Goal: Transaction & Acquisition: Download file/media

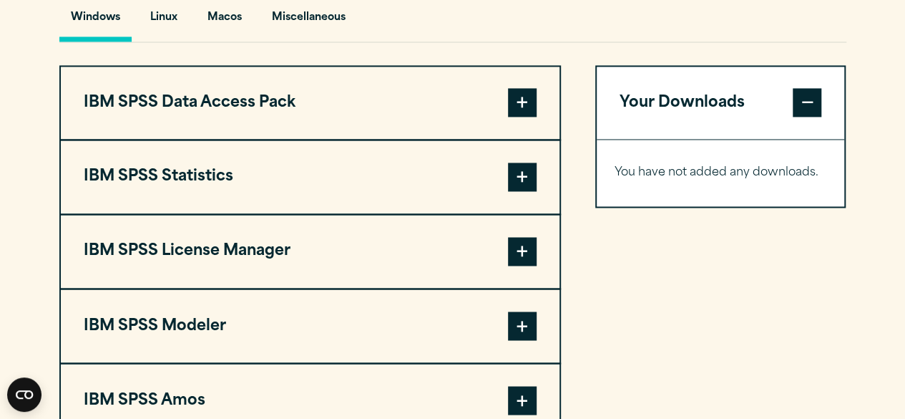
scroll to position [1082, 0]
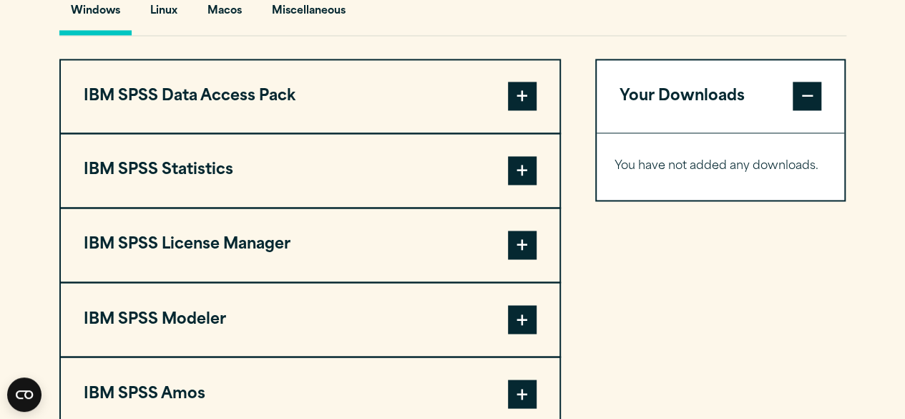
click at [502, 198] on button "IBM SPSS Statistics" at bounding box center [310, 170] width 499 height 73
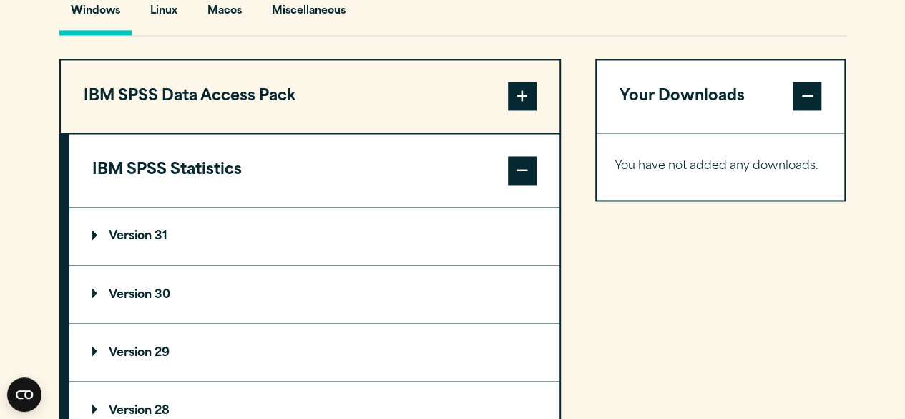
scroll to position [1120, 0]
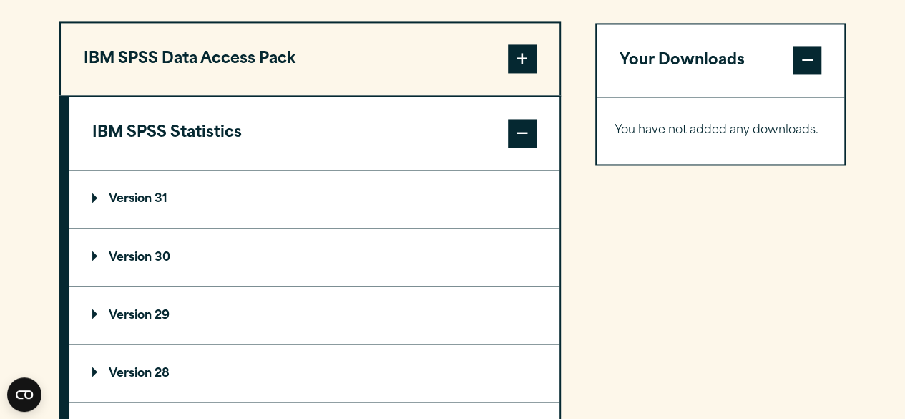
click at [243, 278] on summary "Version 30" at bounding box center [314, 256] width 490 height 57
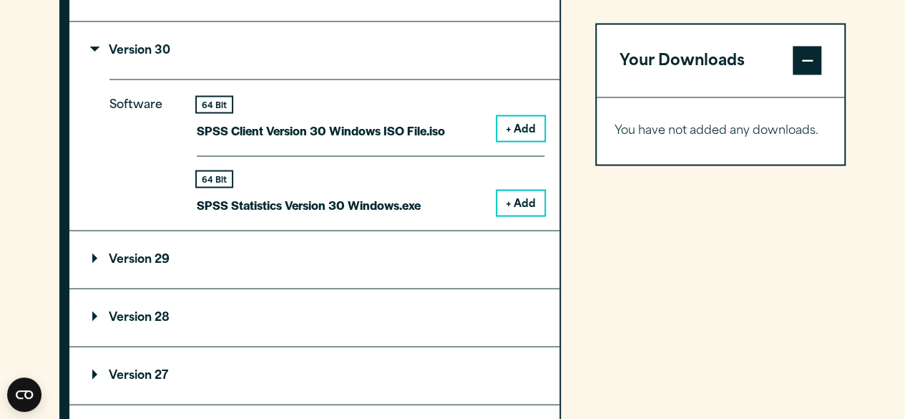
scroll to position [1325, 0]
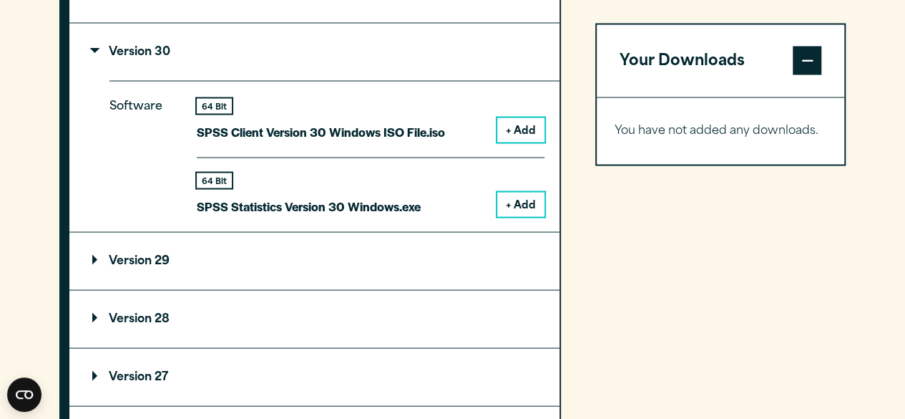
click at [518, 216] on button "+ Add" at bounding box center [520, 204] width 47 height 24
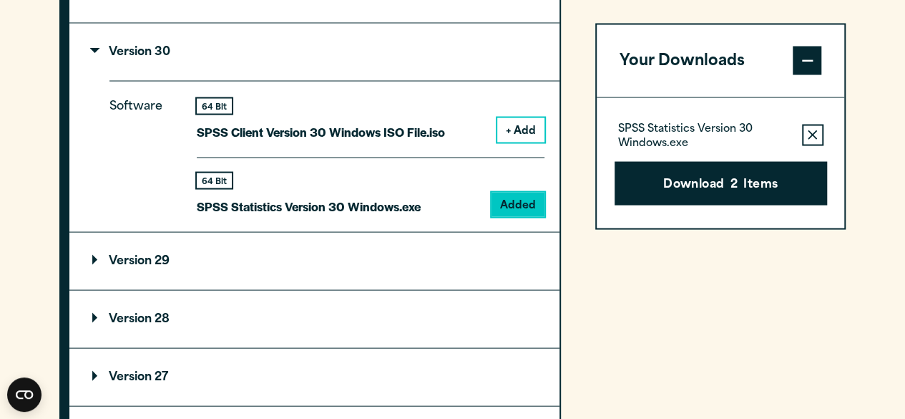
click at [807, 144] on button "Remove this item from your software download list" at bounding box center [812, 134] width 21 height 21
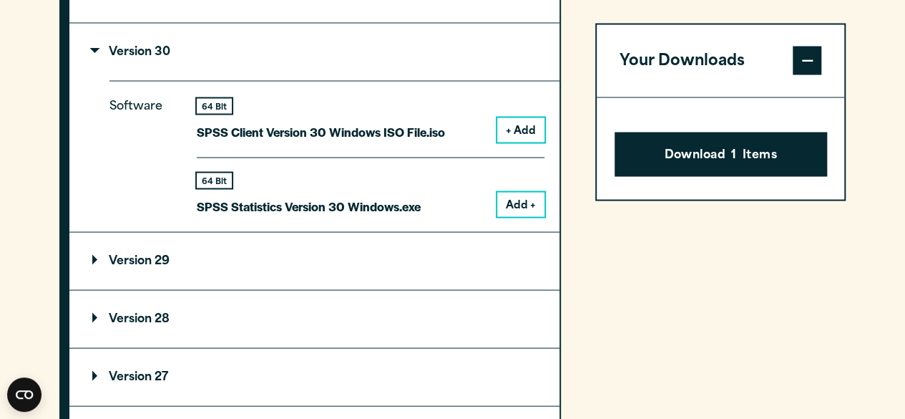
click at [813, 61] on span at bounding box center [807, 61] width 29 height 29
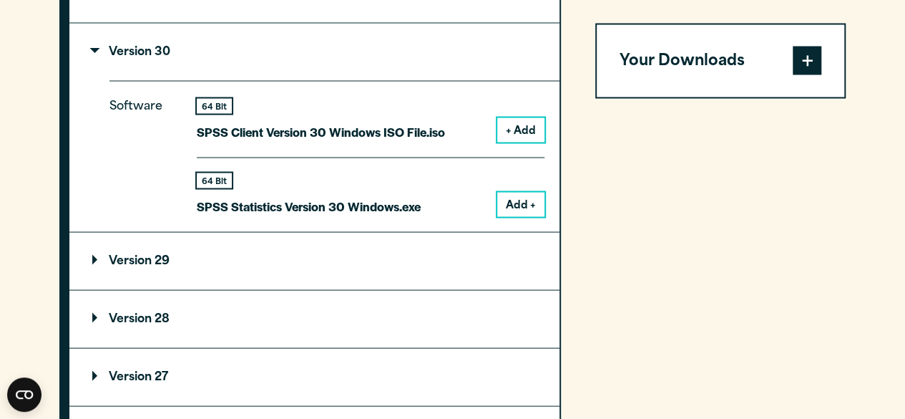
click at [514, 216] on button "Add +" at bounding box center [520, 204] width 47 height 24
click at [526, 142] on button "+ Add" at bounding box center [520, 129] width 47 height 24
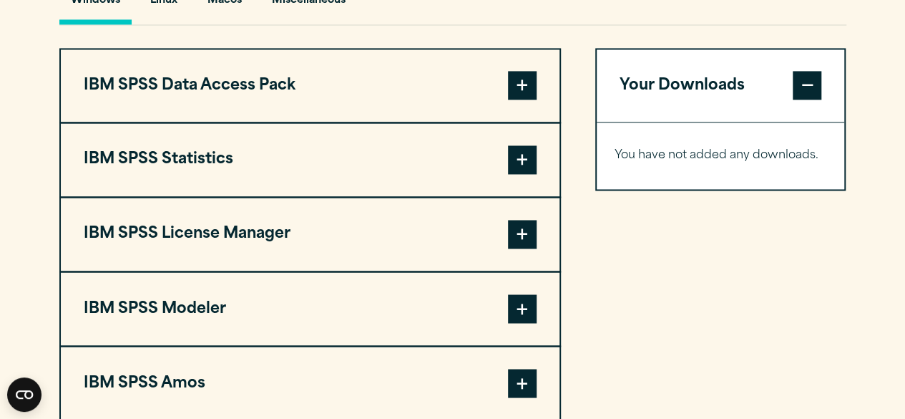
scroll to position [1139, 0]
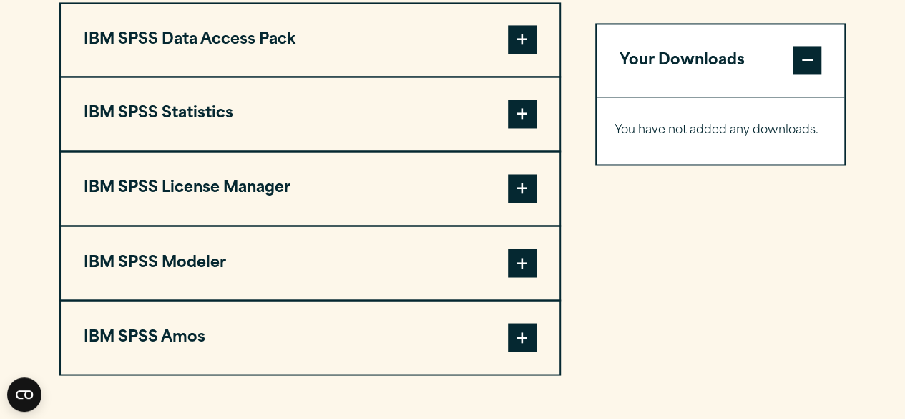
click at [529, 128] on span at bounding box center [522, 113] width 29 height 29
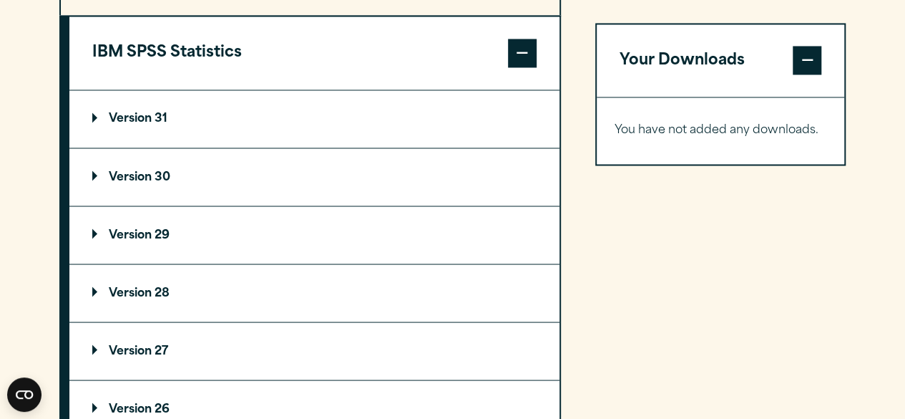
scroll to position [1200, 0]
click at [126, 195] on summary "Version 30" at bounding box center [314, 175] width 490 height 57
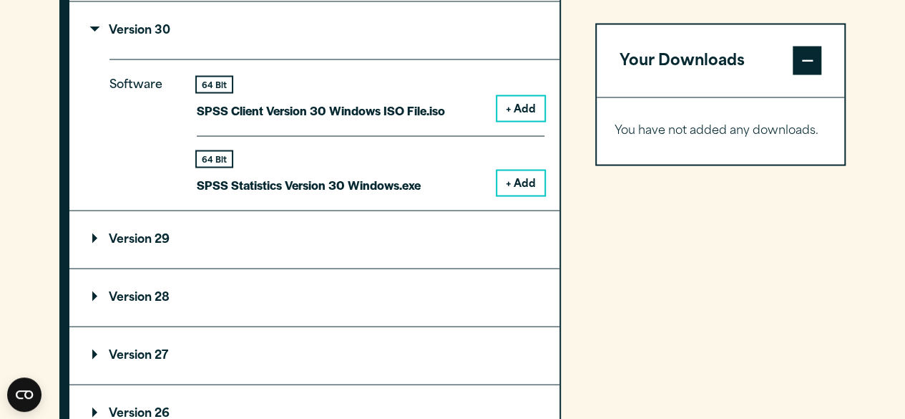
scroll to position [1362, 0]
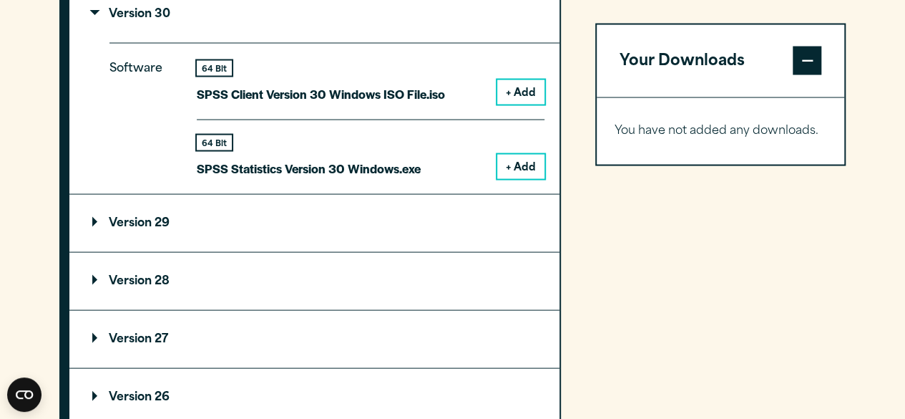
click at [525, 179] on button "+ Add" at bounding box center [520, 167] width 47 height 24
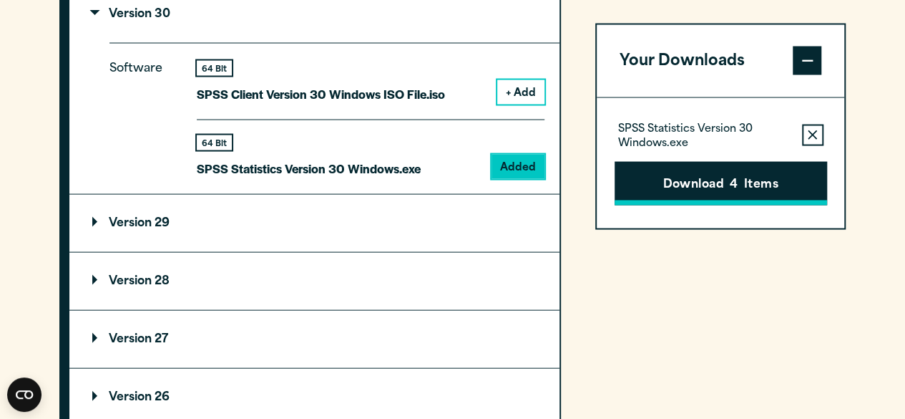
click at [778, 162] on button "Download 4 Items" at bounding box center [721, 183] width 212 height 44
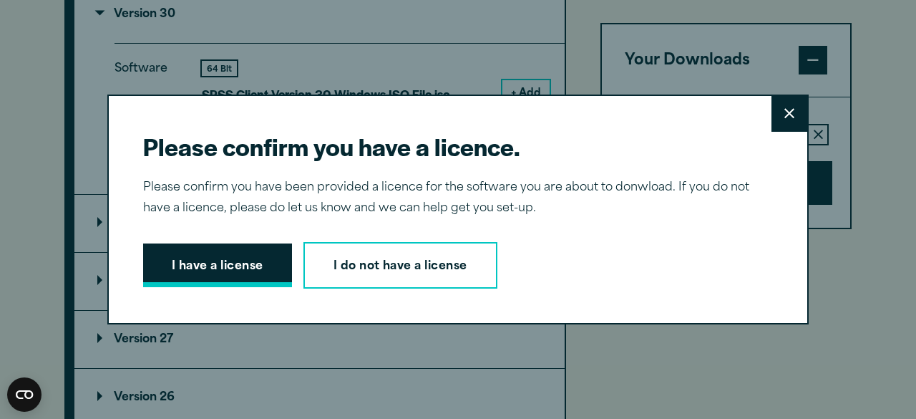
click at [245, 260] on button "I have a license" at bounding box center [217, 265] width 149 height 44
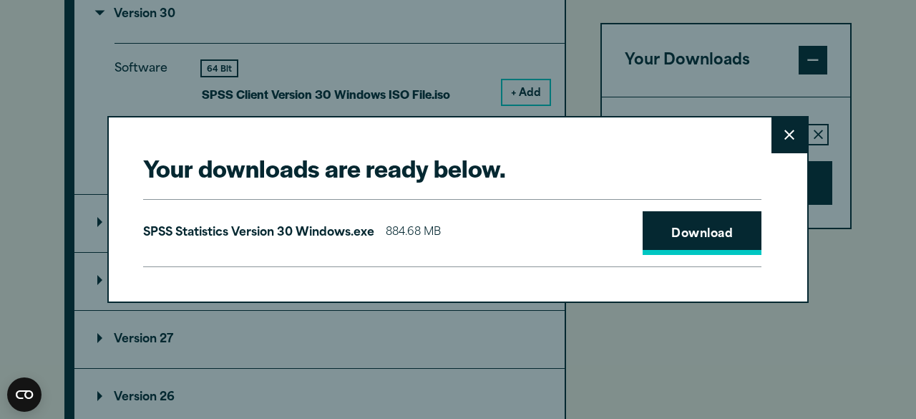
click at [685, 222] on link "Download" at bounding box center [701, 233] width 119 height 44
click at [771, 134] on button "Close" at bounding box center [789, 135] width 36 height 36
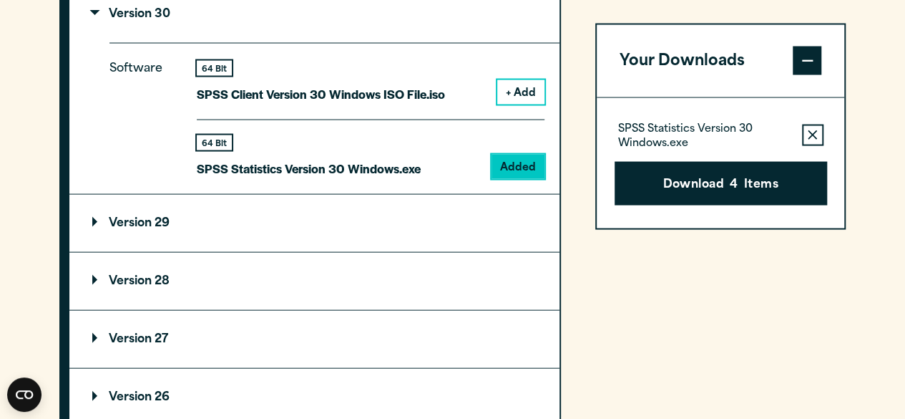
click at [643, 373] on div "Your Downloads SPSS Statistics Version 30 Windows.exe Remove this item from you…" at bounding box center [720, 214] width 251 height 871
